Goal: Transaction & Acquisition: Purchase product/service

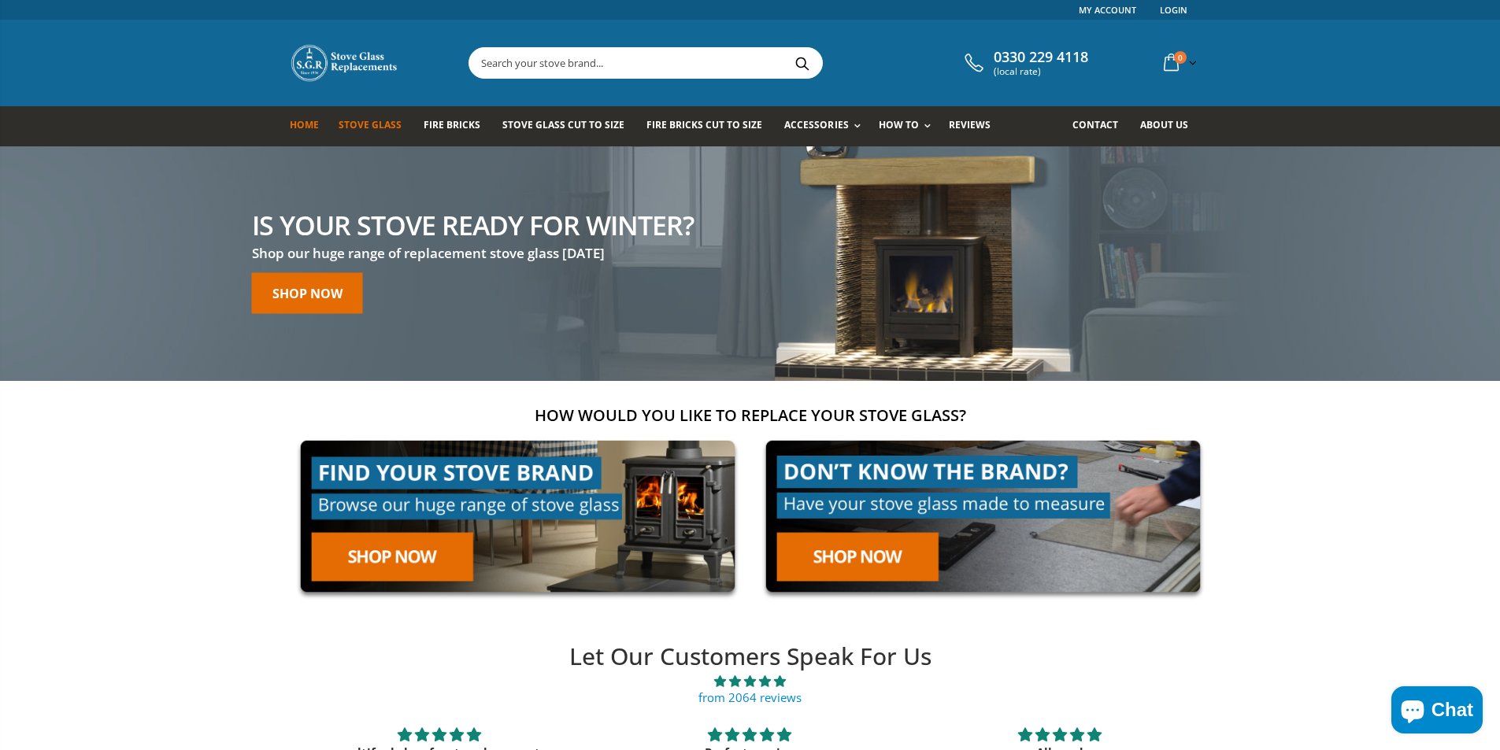
click at [362, 117] on link "Stove Glass" at bounding box center [376, 126] width 75 height 40
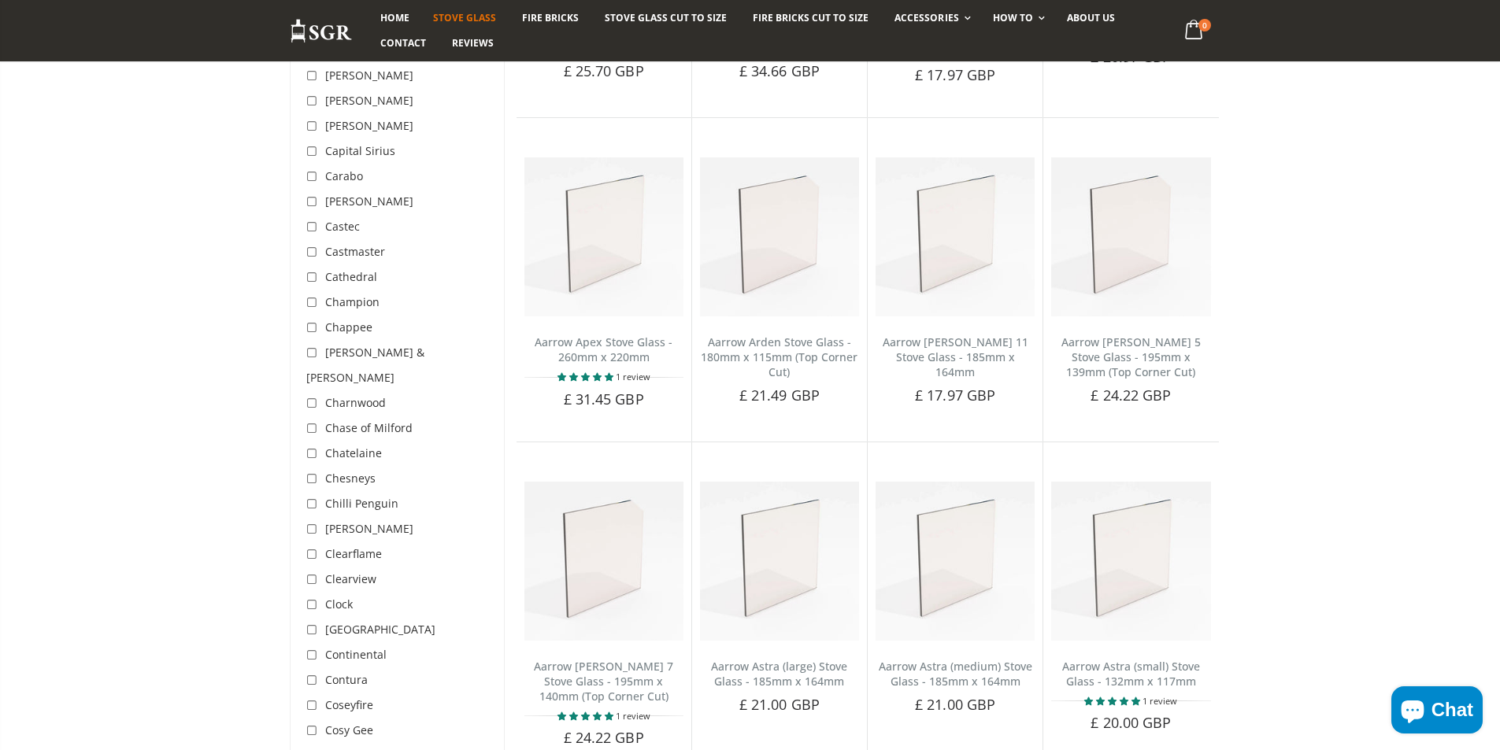
scroll to position [869, 0]
click at [316, 496] on input "checkbox" at bounding box center [314, 504] width 16 height 16
checkbox input "true"
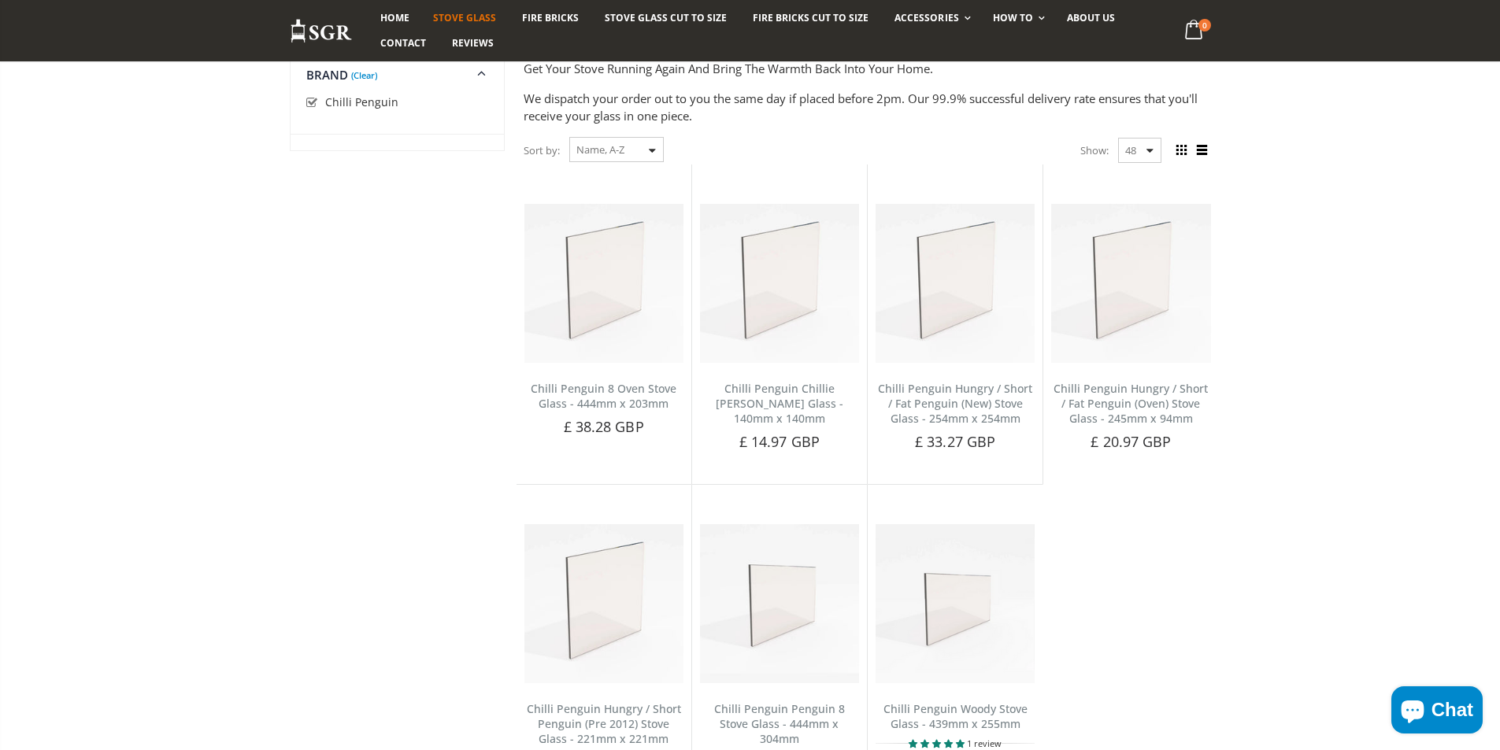
scroll to position [158, 0]
